Goal: Task Accomplishment & Management: Use online tool/utility

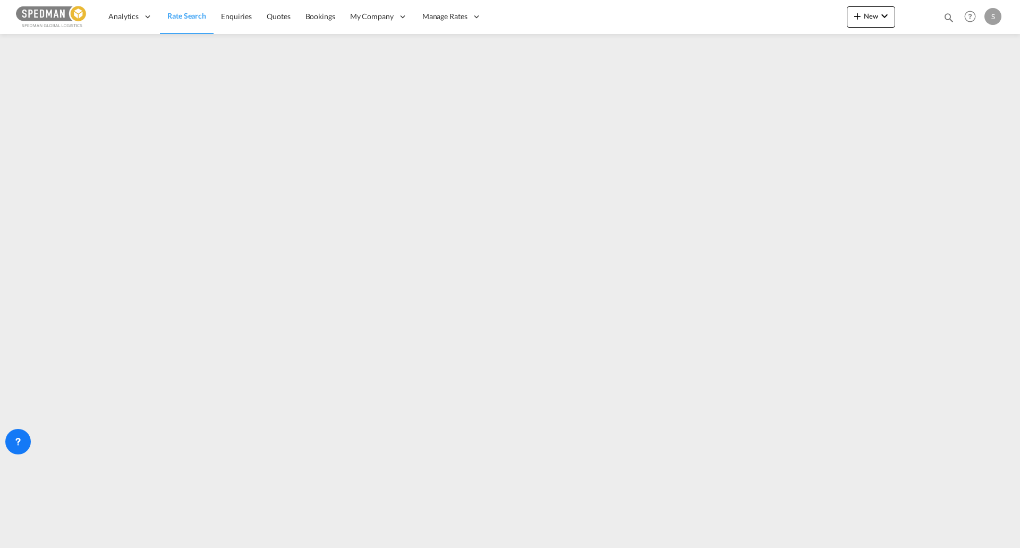
click at [872, 5] on div "New Rates Ratecard Ratesheet Quote Bookings Bookings Quotes Enquiries Help Reso…" at bounding box center [925, 16] width 157 height 33
click at [861, 20] on md-icon "icon-plus 400-fg" at bounding box center [857, 16] width 13 height 13
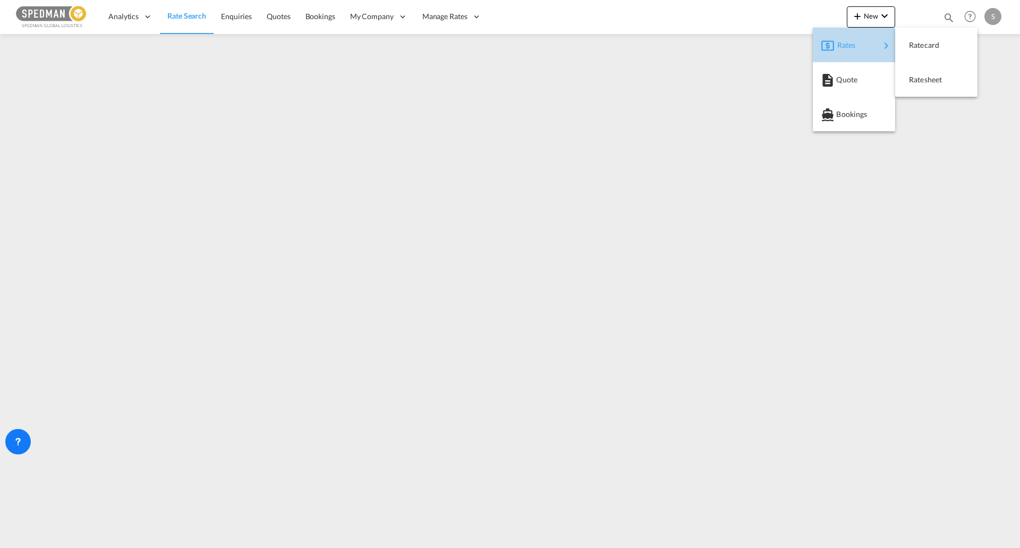
click at [859, 51] on div "Rates" at bounding box center [858, 45] width 42 height 27
click at [921, 83] on span "Ratesheet" at bounding box center [915, 79] width 12 height 21
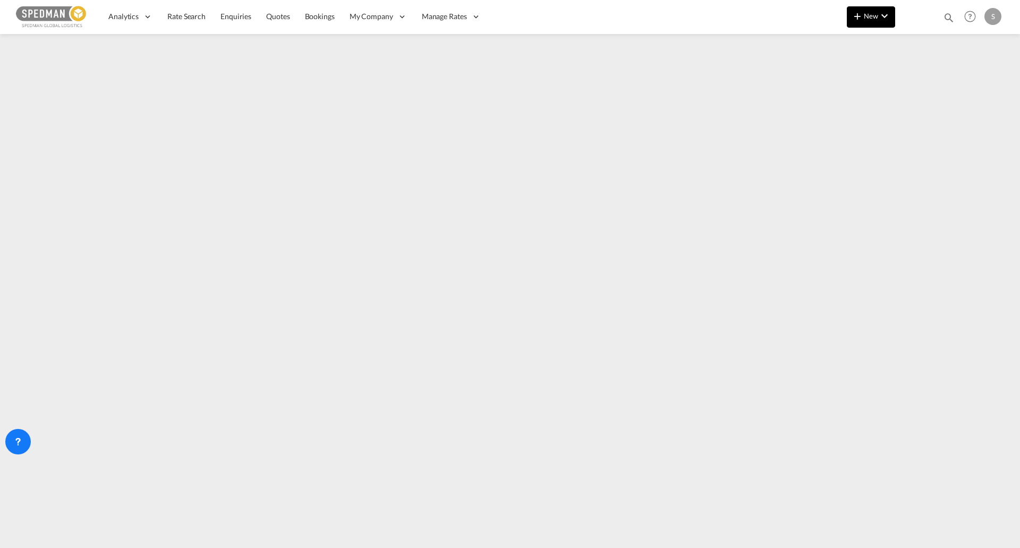
click at [863, 20] on md-icon "icon-plus 400-fg" at bounding box center [857, 16] width 13 height 13
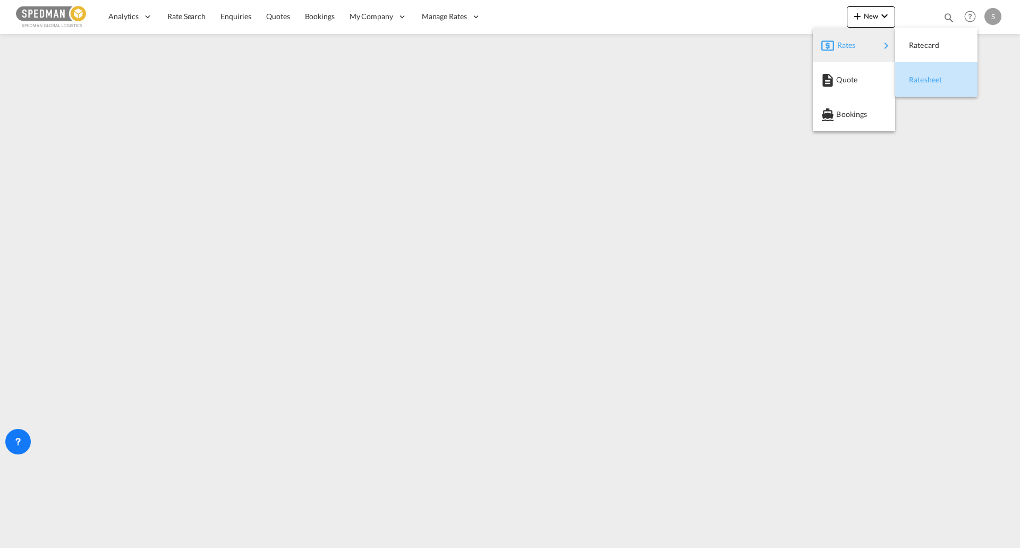
click at [929, 73] on div "Ratesheet" at bounding box center [928, 79] width 39 height 27
